Goal: Task Accomplishment & Management: Manage account settings

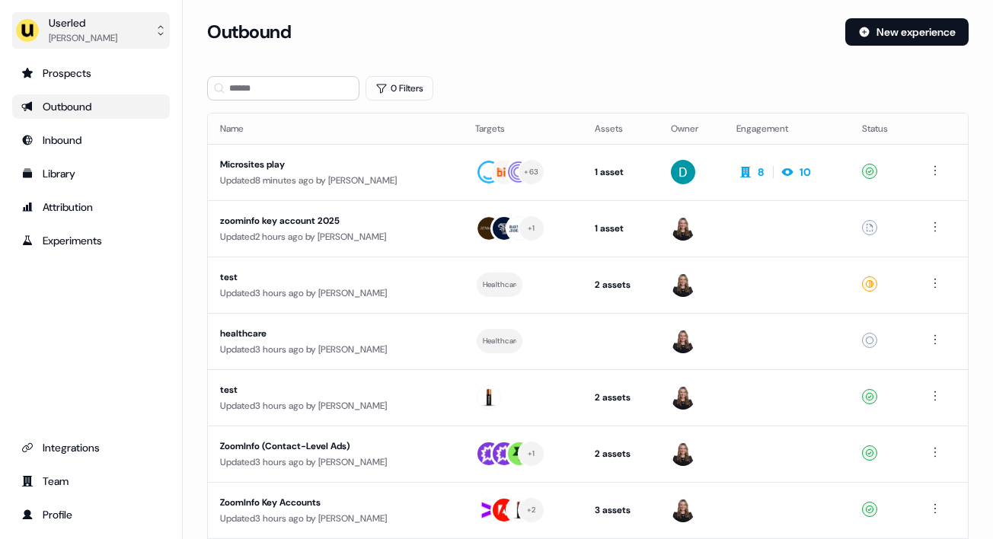
click at [95, 22] on div "Userled" at bounding box center [83, 22] width 69 height 15
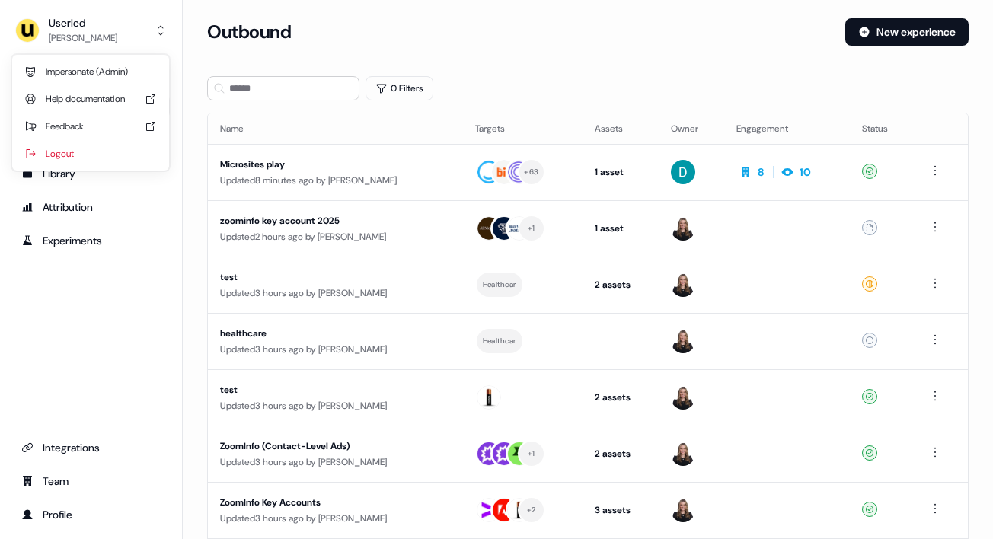
click at [91, 67] on div "Impersonate (Admin)" at bounding box center [90, 71] width 145 height 27
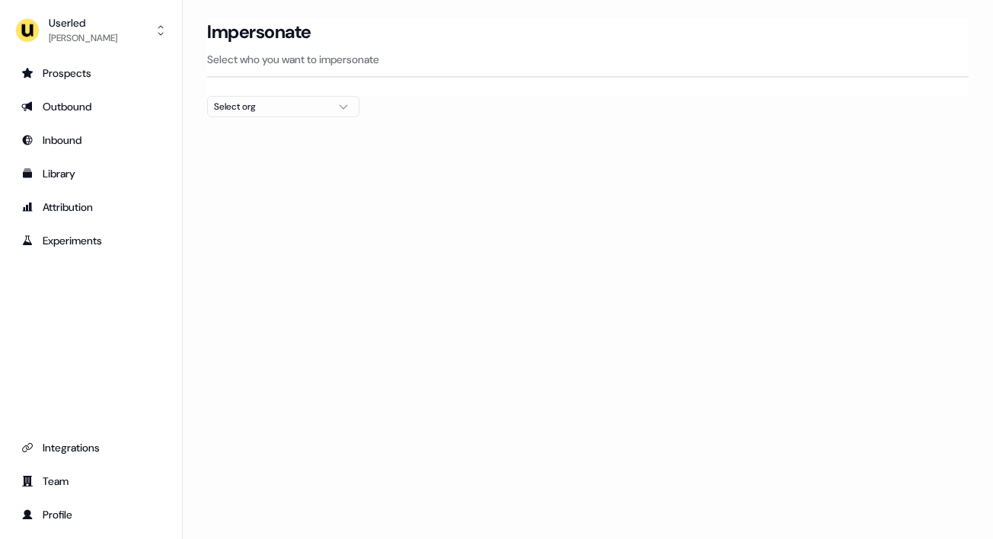
click at [256, 97] on button "Select org" at bounding box center [283, 106] width 152 height 21
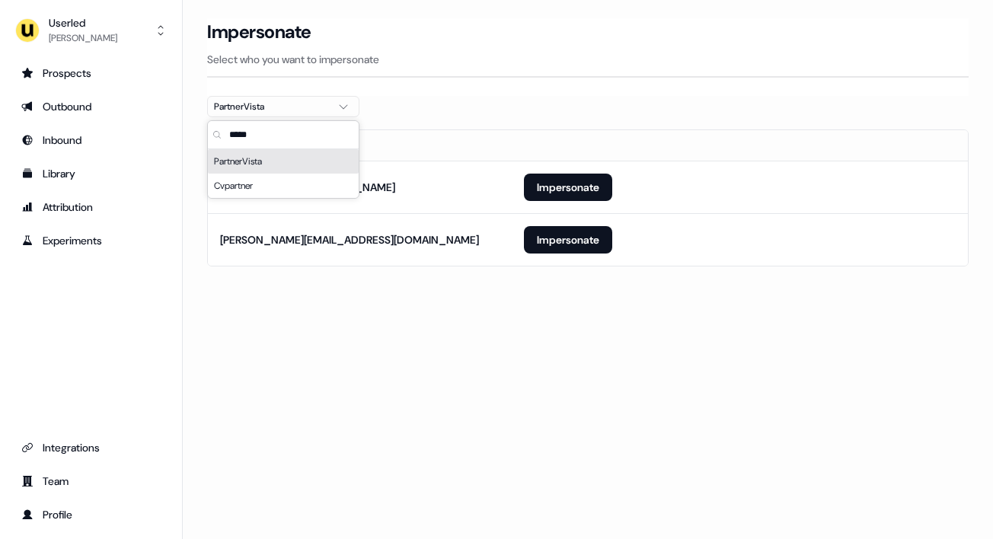
type input "*****"
click at [539, 128] on div at bounding box center [587, 123] width 761 height 12
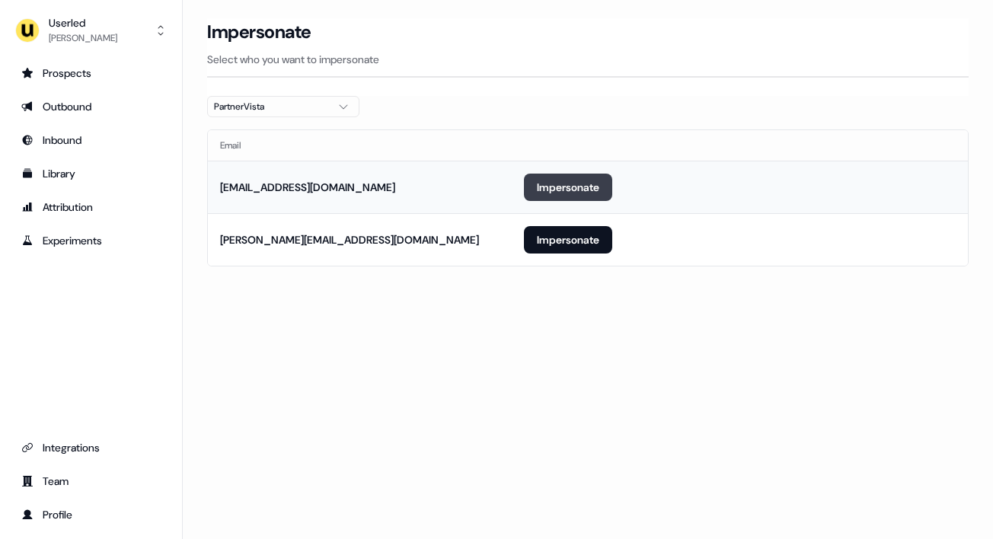
click at [565, 183] on button "Impersonate" at bounding box center [568, 187] width 88 height 27
